Goal: Transaction & Acquisition: Download file/media

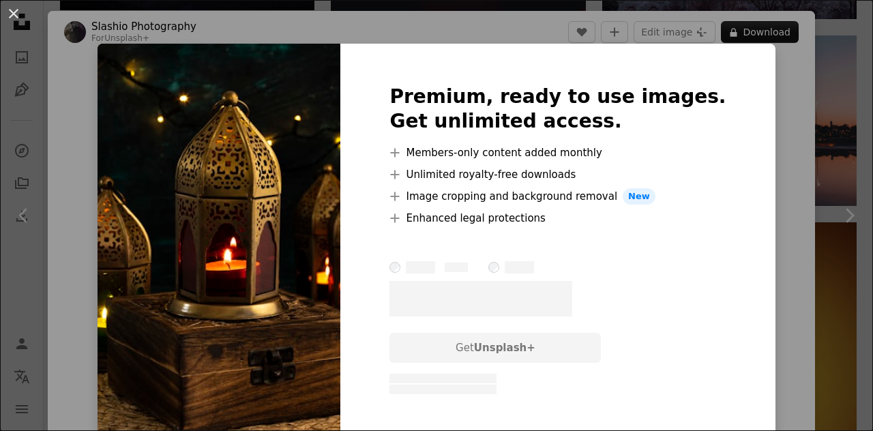
scroll to position [6264, 0]
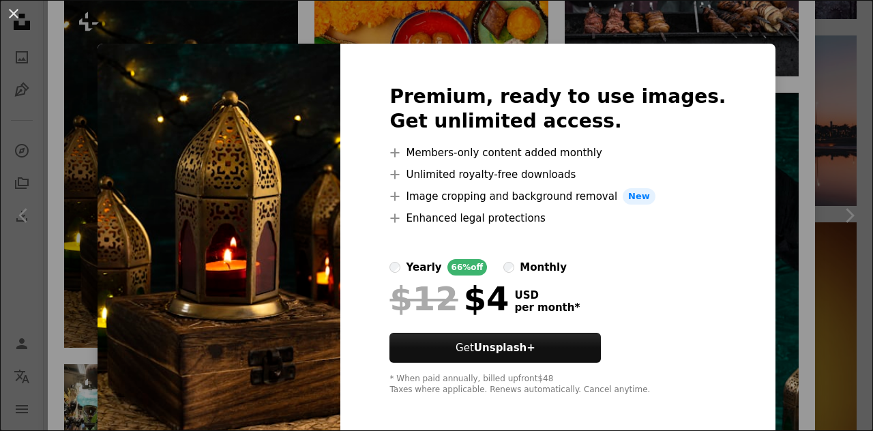
click at [831, 168] on div "An X shape Premium, ready to use images. Get unlimited access. A plus sign Memb…" at bounding box center [436, 215] width 873 height 431
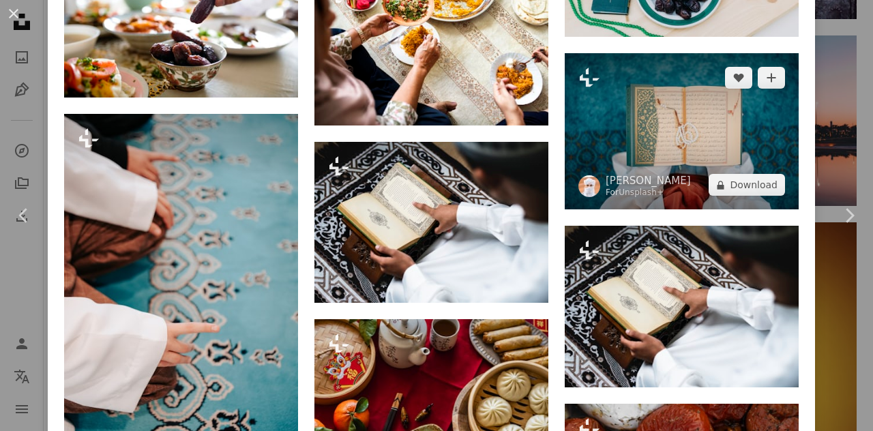
scroll to position [9430, 0]
